Goal: Transaction & Acquisition: Purchase product/service

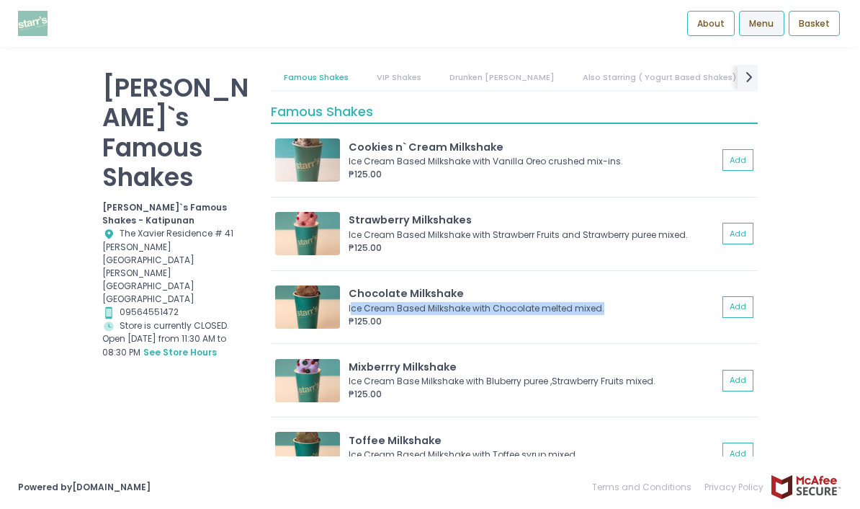
click at [300, 280] on div "Chocolate Milkshake Ice Cream Based Milkshake with Chocolate melted mixed. ₱125…" at bounding box center [514, 312] width 487 height 64
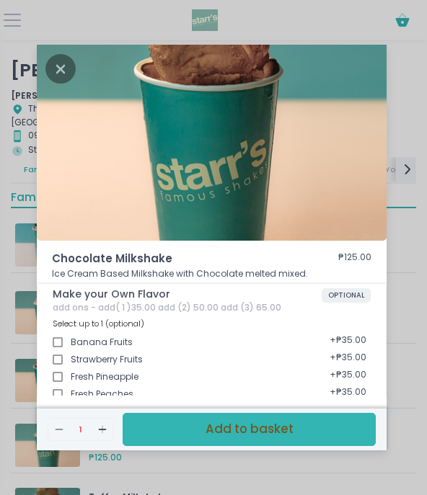
click at [71, 74] on icon "Close" at bounding box center [60, 69] width 30 height 30
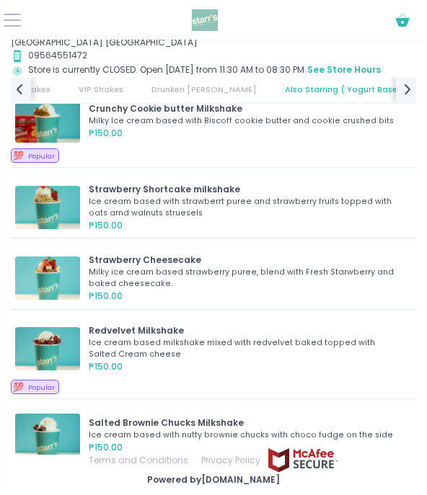
scroll to position [2829, 0]
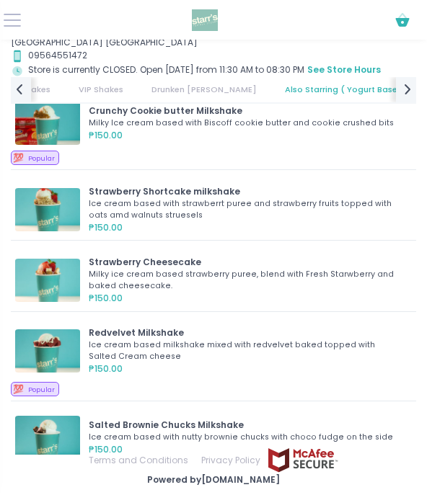
click at [139, 179] on div "Strawberry Shortcake milkshake Ice cream based with strawberrt puree and strawb…" at bounding box center [213, 209] width 405 height 61
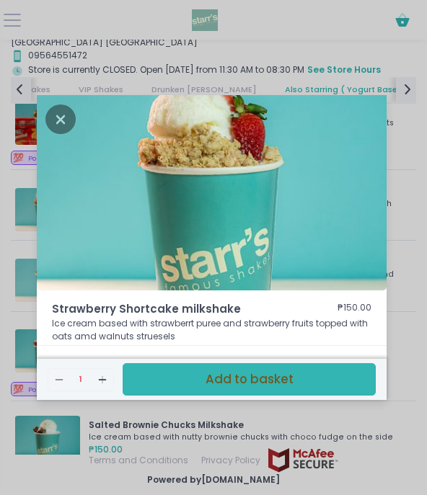
click at [54, 134] on icon "Close" at bounding box center [60, 119] width 30 height 30
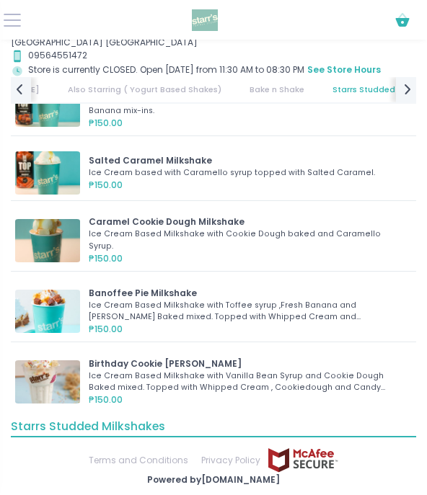
scroll to position [3409, 0]
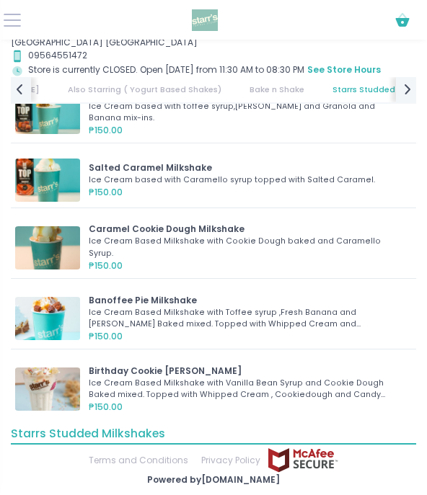
click at [107, 236] on div "Ice Cream Based Milkshake with Cookie Dough baked and Caramello Syrup." at bounding box center [246, 247] width 314 height 23
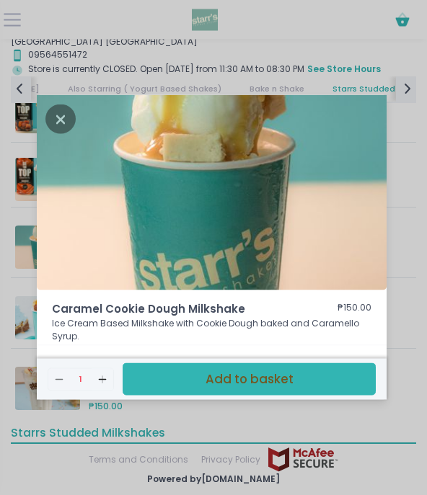
scroll to position [139, 0]
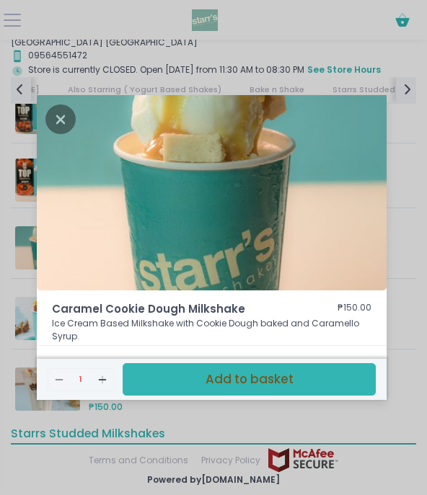
click at [61, 104] on icon "Close" at bounding box center [60, 119] width 30 height 30
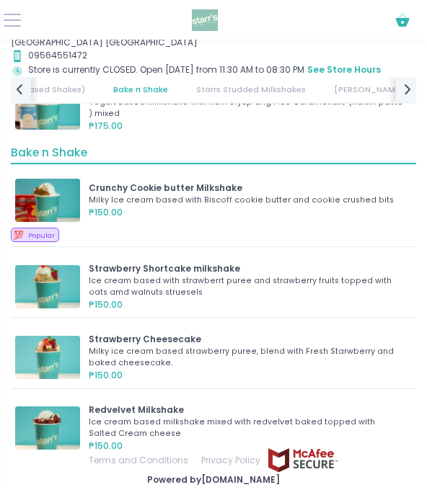
scroll to position [2756, 0]
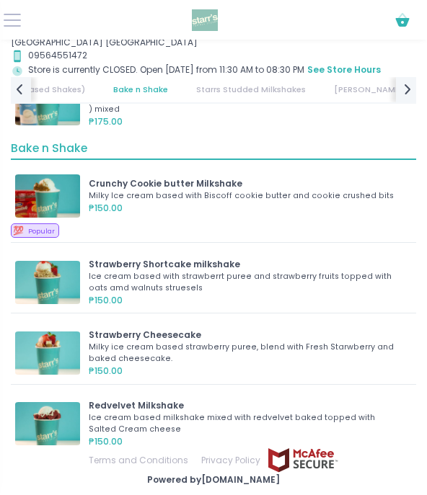
click at [111, 342] on div "Milky ice cream based strawberry puree, blend with Fresh Starwberry and baked c…" at bounding box center [246, 353] width 314 height 23
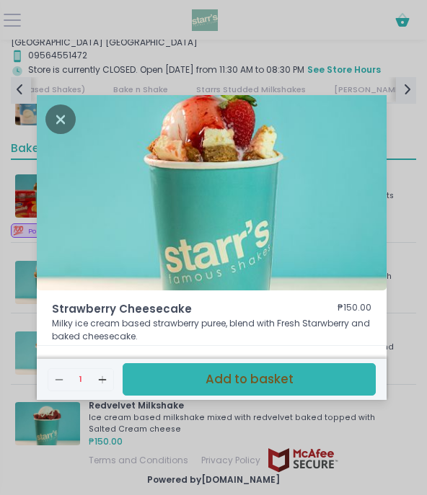
scroll to position [139, 0]
click at [60, 84] on div "Strawberry Cheesecake ₱150.00 Milky ice cream based strawberry puree, blend wit…" at bounding box center [213, 247] width 427 height 495
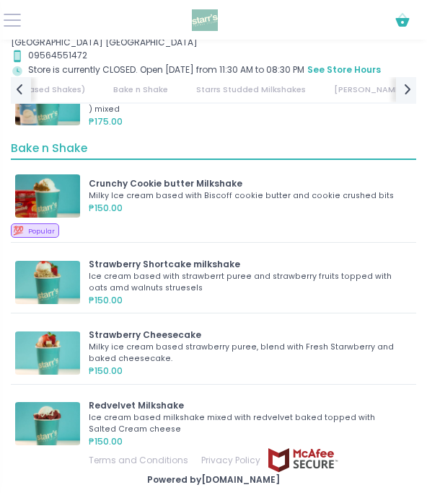
scroll to position [138, 0]
click at [59, 169] on div "Crunchy Cookie butter Milkshake Milky Ice cream based with Biscoff cookie butte…" at bounding box center [213, 196] width 405 height 55
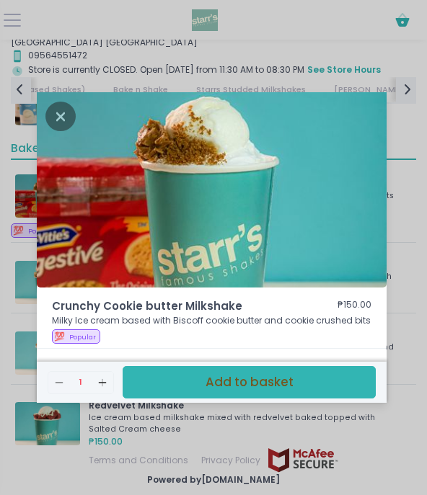
click at [74, 131] on icon "Close" at bounding box center [60, 117] width 30 height 30
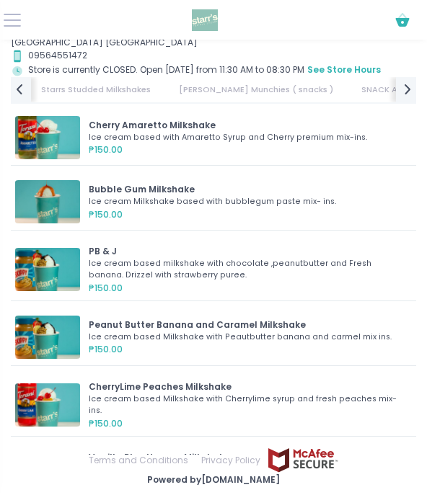
scroll to position [0, 566]
click at [186, 77] on link "[PERSON_NAME] Munchies ( snacks )" at bounding box center [254, 89] width 180 height 25
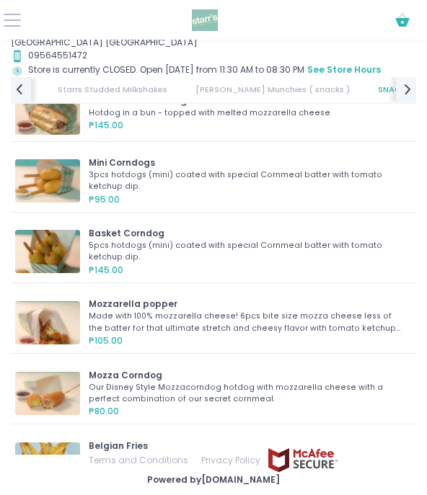
scroll to position [4623, 0]
click at [117, 311] on div "Made with 100% mozzarella cheese! 6pcs bite size mozza cheese less of the batte…" at bounding box center [246, 322] width 314 height 23
